Goal: Information Seeking & Learning: Check status

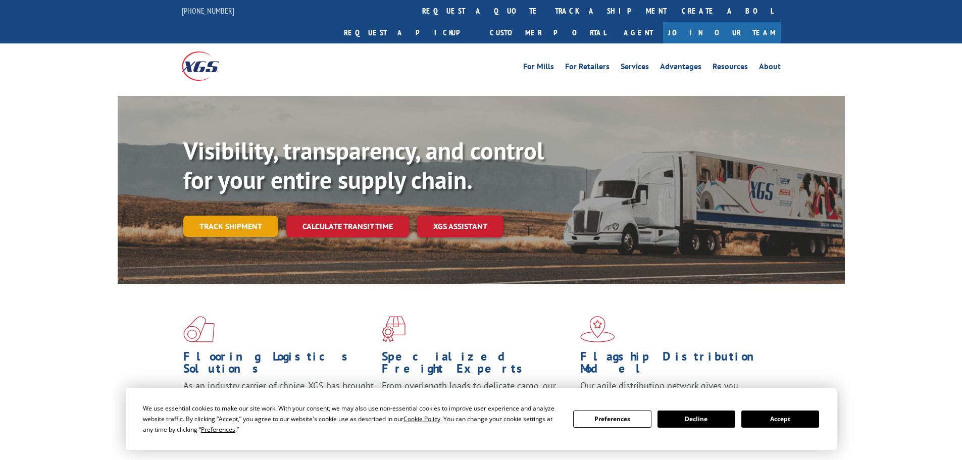
click at [234, 216] on link "Track shipment" at bounding box center [230, 226] width 95 height 21
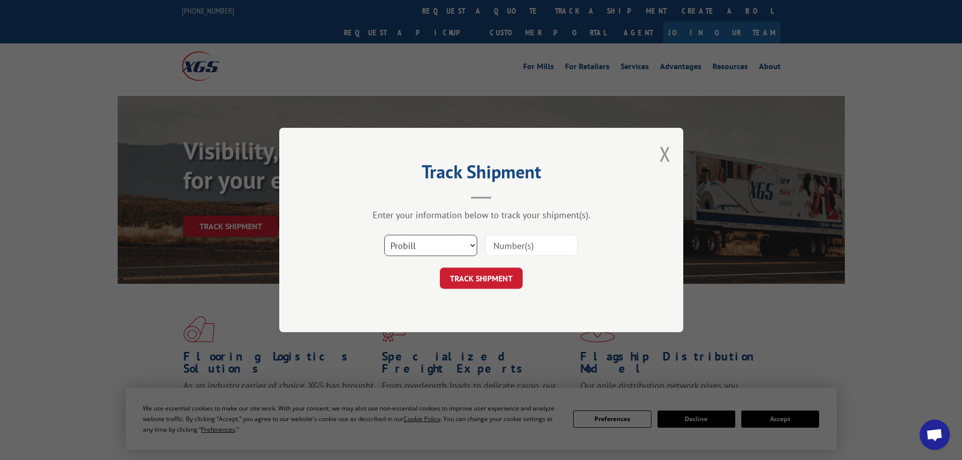
click at [472, 244] on select "Select category... Probill BOL PO" at bounding box center [430, 245] width 93 height 21
select select "po"
click at [384, 235] on select "Select category... Probill BOL PO" at bounding box center [430, 245] width 93 height 21
click at [505, 244] on input at bounding box center [531, 245] width 93 height 21
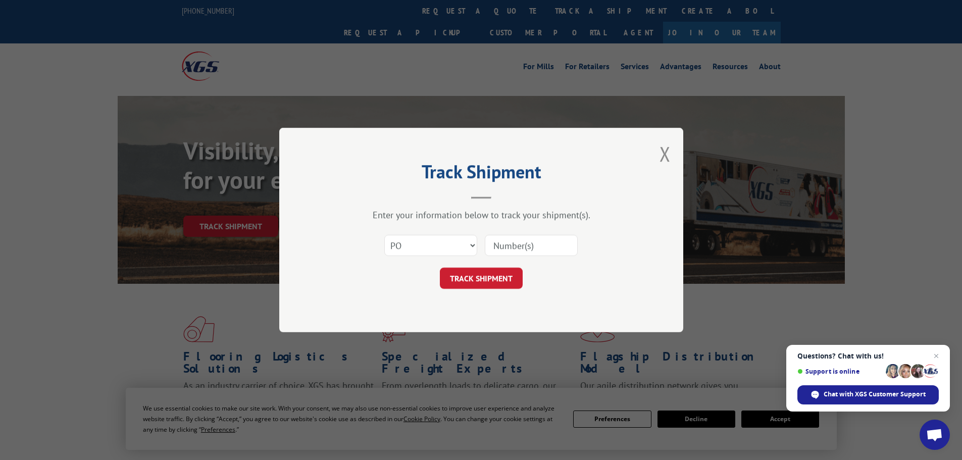
paste input "32536730"
type input "32536730"
drag, startPoint x: 473, startPoint y: 275, endPoint x: 516, endPoint y: 274, distance: 42.4
click at [478, 275] on button "TRACK SHIPMENT" at bounding box center [481, 278] width 83 height 21
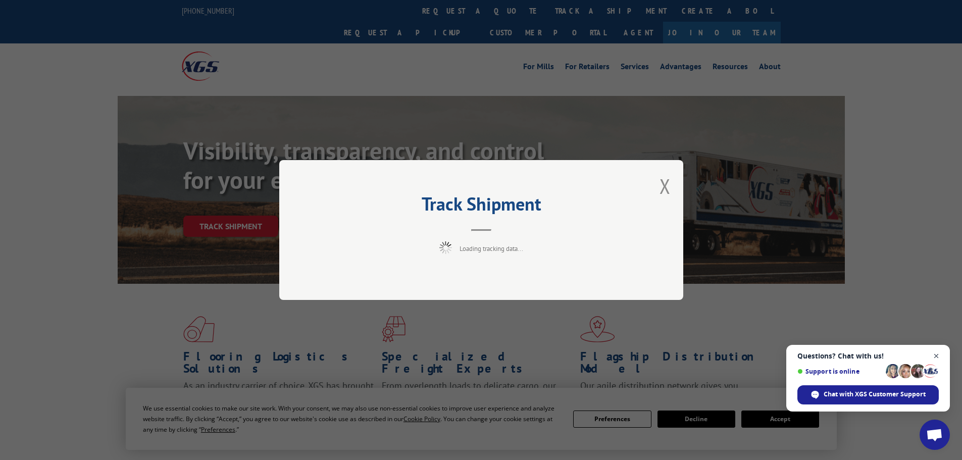
click at [936, 353] on span "Close chat" at bounding box center [936, 356] width 13 height 13
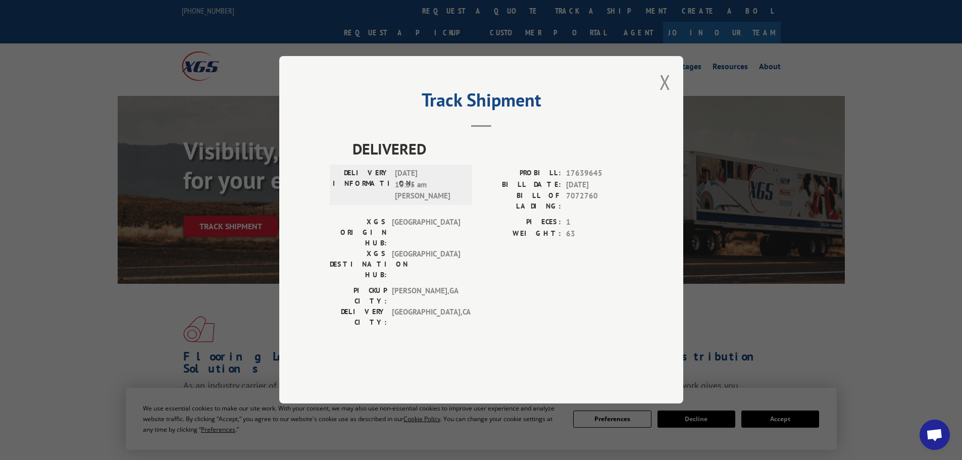
click at [672, 107] on div "Track Shipment DELIVERED DELIVERY INFORMATION: [DATE] 10:55 am [PERSON_NAME] PR…" at bounding box center [481, 229] width 404 height 347
click at [662, 95] on button "Close modal" at bounding box center [664, 82] width 11 height 27
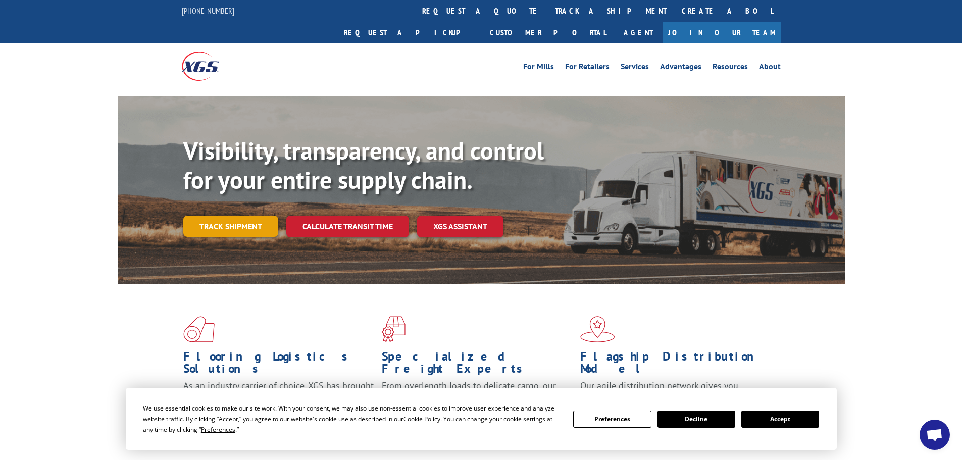
click at [247, 216] on link "Track shipment" at bounding box center [230, 226] width 95 height 21
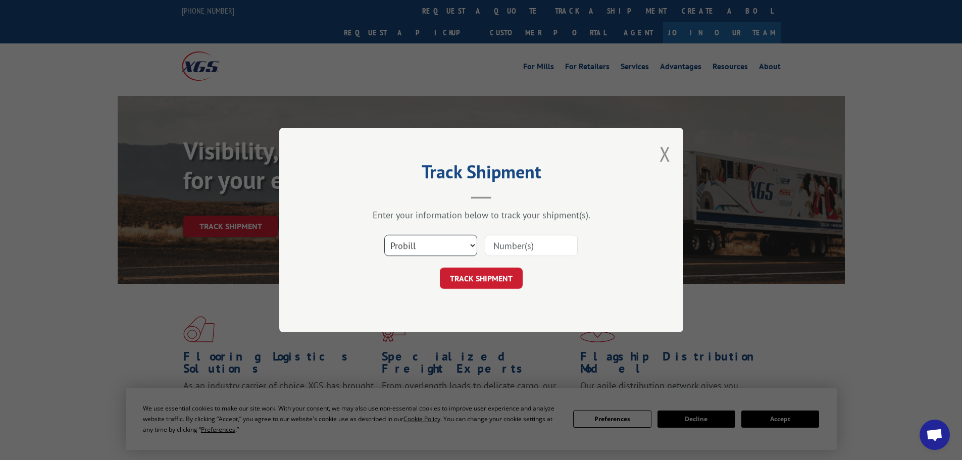
click at [473, 244] on select "Select category... Probill BOL PO" at bounding box center [430, 245] width 93 height 21
select select "po"
click at [384, 235] on select "Select category... Probill BOL PO" at bounding box center [430, 245] width 93 height 21
click at [500, 245] on input at bounding box center [531, 245] width 93 height 21
paste input "32536653"
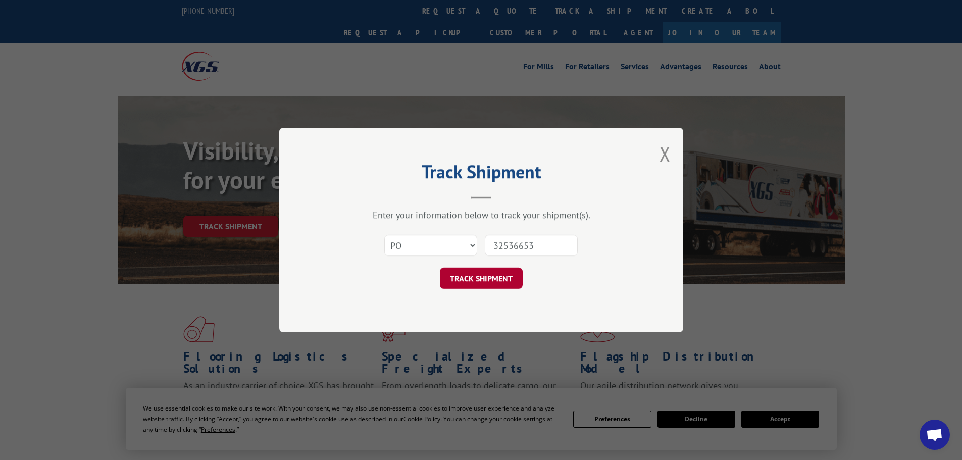
type input "32536653"
click at [470, 276] on button "TRACK SHIPMENT" at bounding box center [481, 278] width 83 height 21
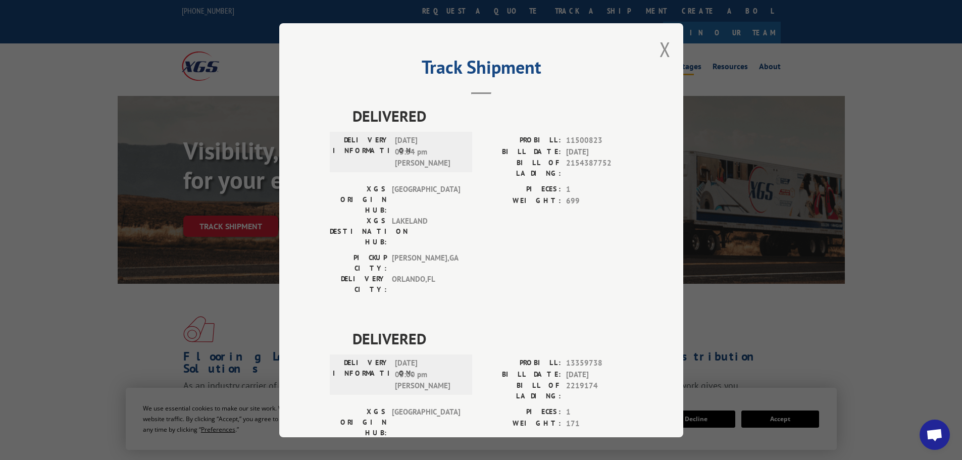
click at [660, 48] on button "Close modal" at bounding box center [664, 49] width 11 height 27
